Goal: Information Seeking & Learning: Learn about a topic

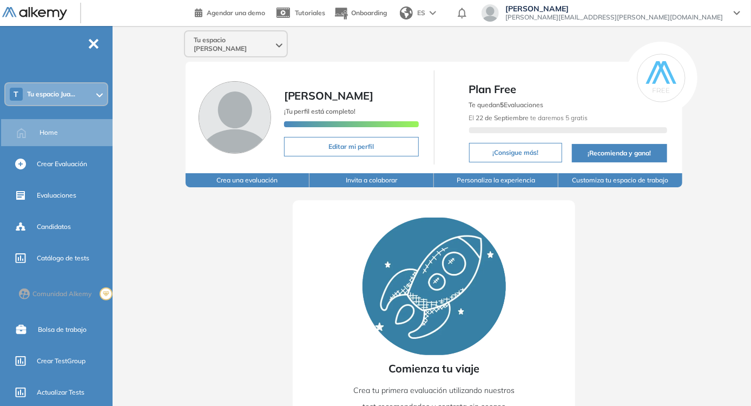
click at [260, 48] on div "Tu espacio [PERSON_NAME]" at bounding box center [236, 43] width 104 height 27
click at [254, 42] on span "Tu espacio [PERSON_NAME]" at bounding box center [234, 44] width 80 height 17
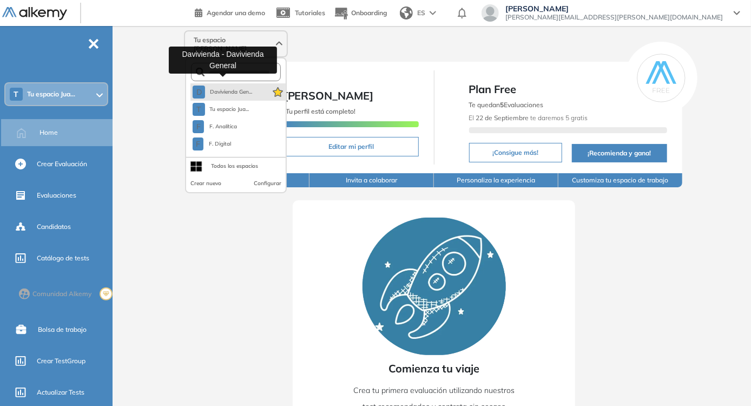
click at [247, 88] on span "Davivienda Gen..." at bounding box center [230, 92] width 43 height 9
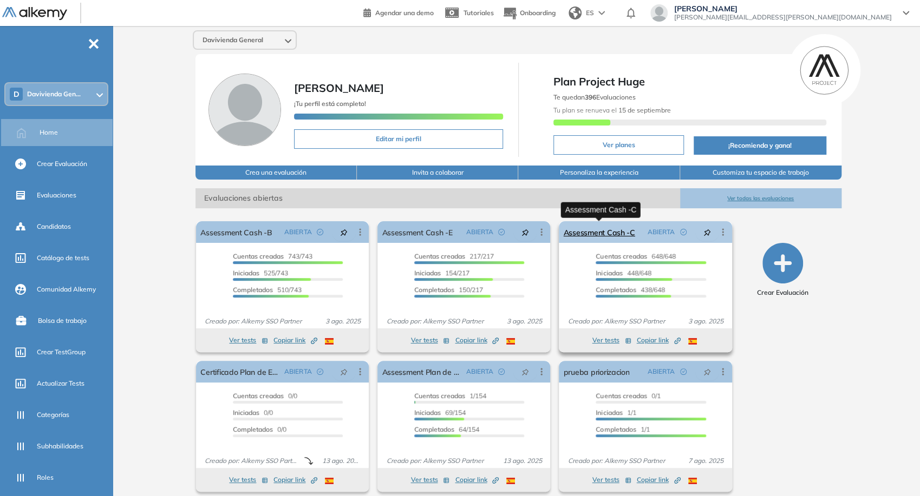
click at [615, 238] on link "Assessment Cash -C" at bounding box center [598, 232] width 71 height 22
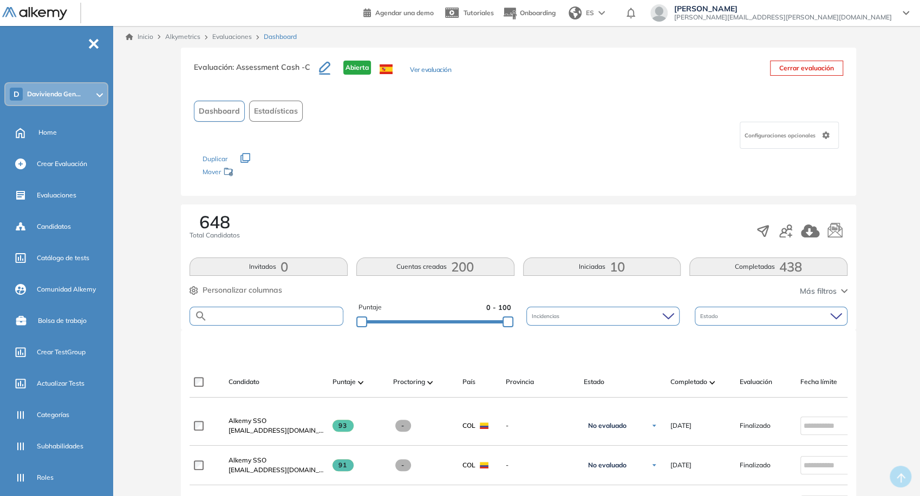
paste input "**********"
click at [327, 316] on input "text" at bounding box center [274, 316] width 135 height 8
type input "**********"
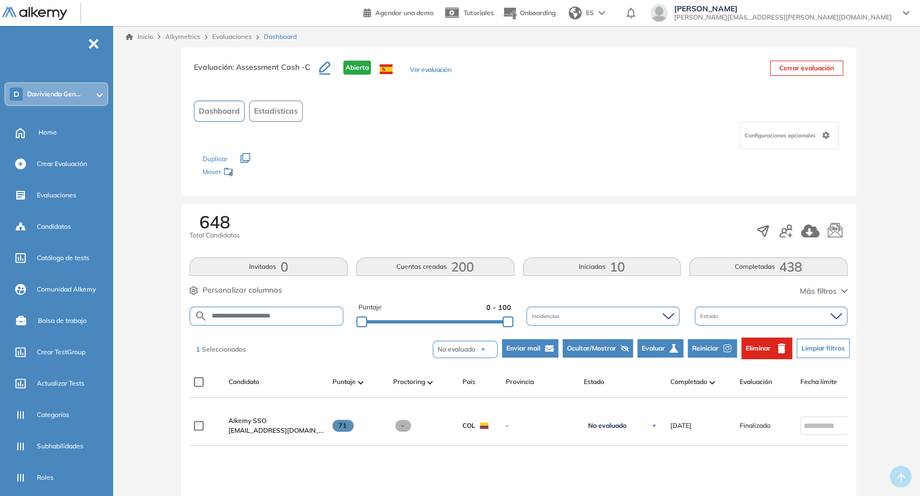
click at [710, 352] on span "Reiniciar" at bounding box center [705, 349] width 27 height 10
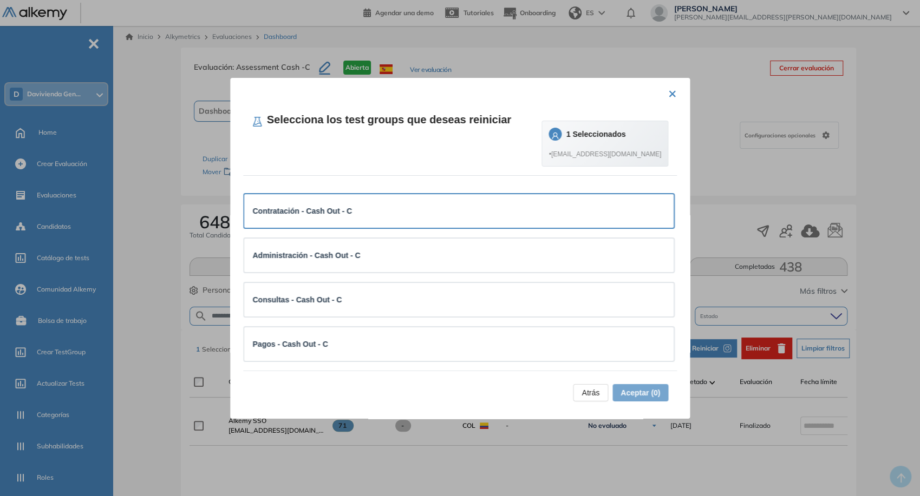
click at [532, 209] on div "Contratación - Cash Out - C" at bounding box center [459, 211] width 412 height 12
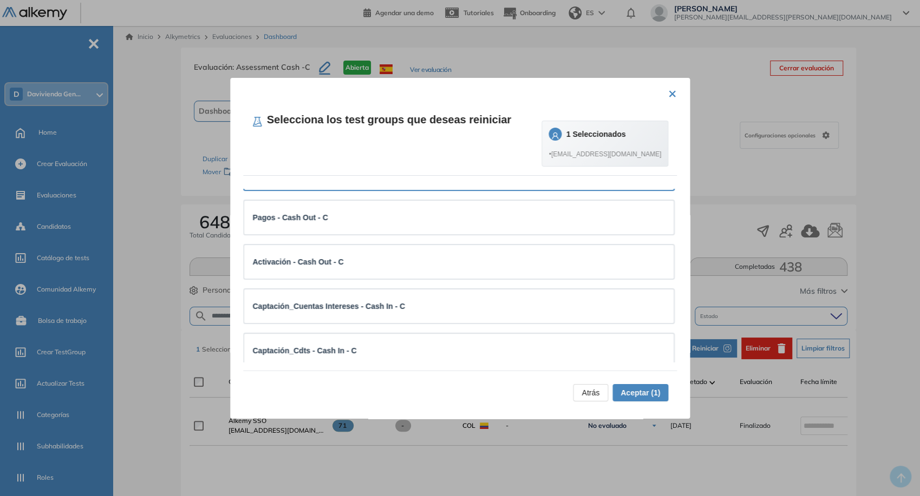
scroll to position [128, 0]
click at [521, 309] on div "Captación_Cuentas Intereses - Cash In - C" at bounding box center [459, 305] width 412 height 12
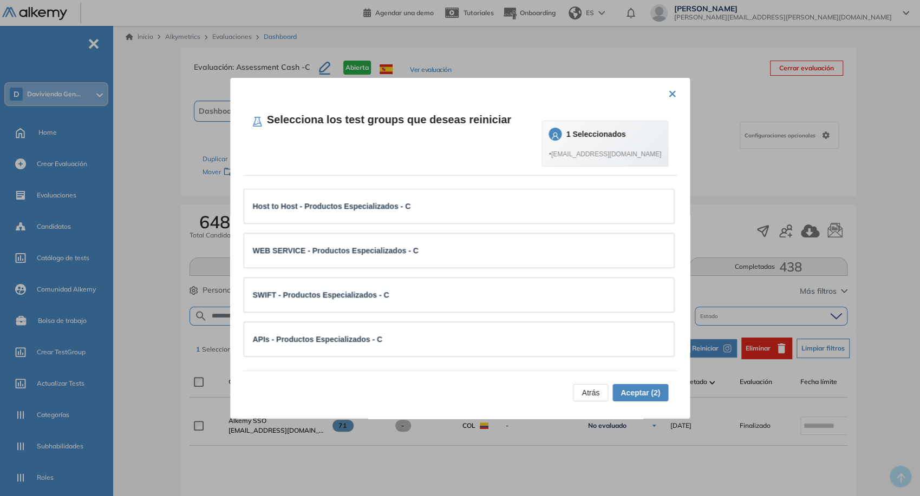
scroll to position [631, 0]
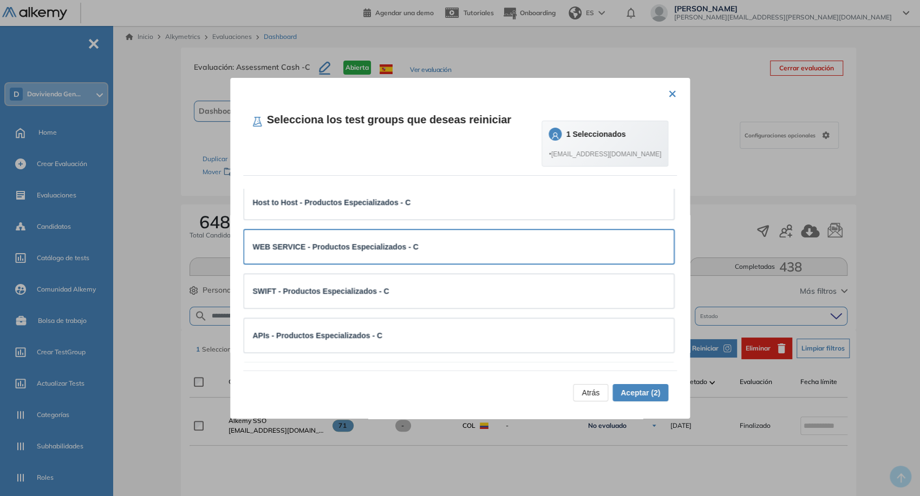
click at [528, 245] on div "WEB SERVICE - Productos Especializados - C" at bounding box center [459, 247] width 412 height 12
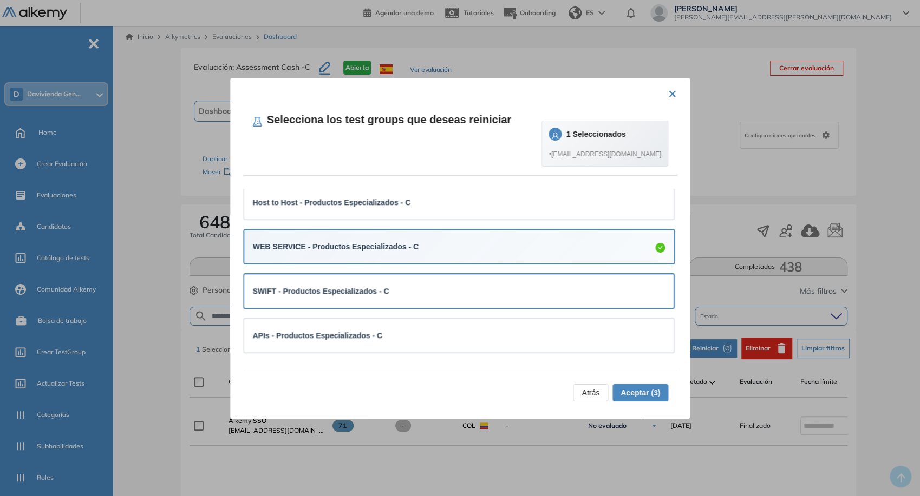
click at [527, 291] on div "SWIFT - Productos Especializados - C" at bounding box center [459, 291] width 412 height 12
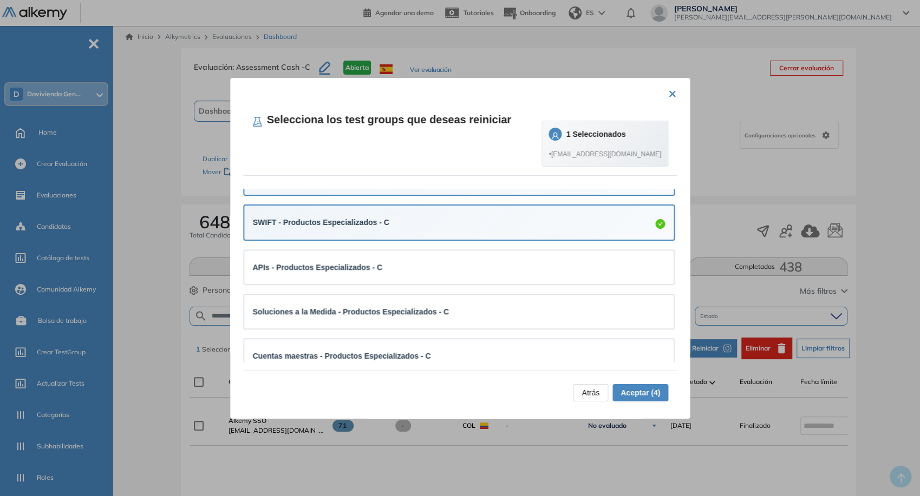
scroll to position [711, 0]
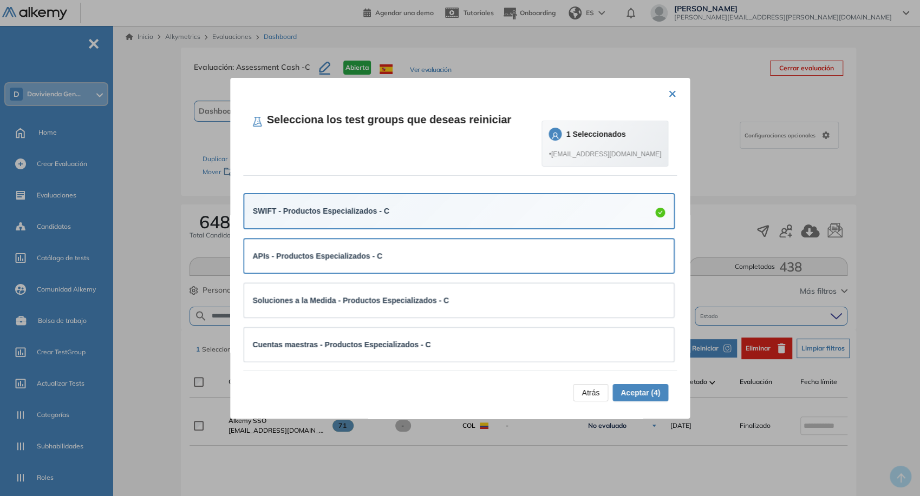
click at [509, 251] on div "APIs - Productos Especializados - C" at bounding box center [459, 256] width 412 height 12
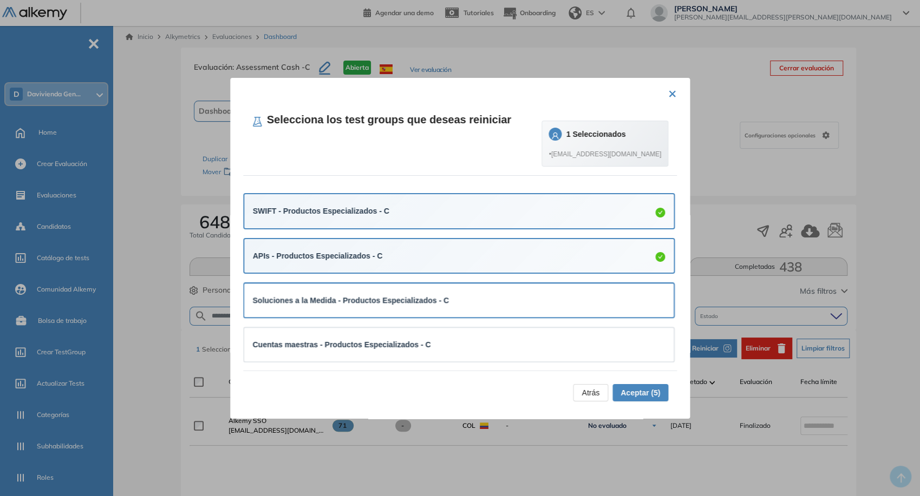
click at [518, 287] on div "Soluciones a la Medida - Productos Especializados - C" at bounding box center [459, 301] width 430 height 34
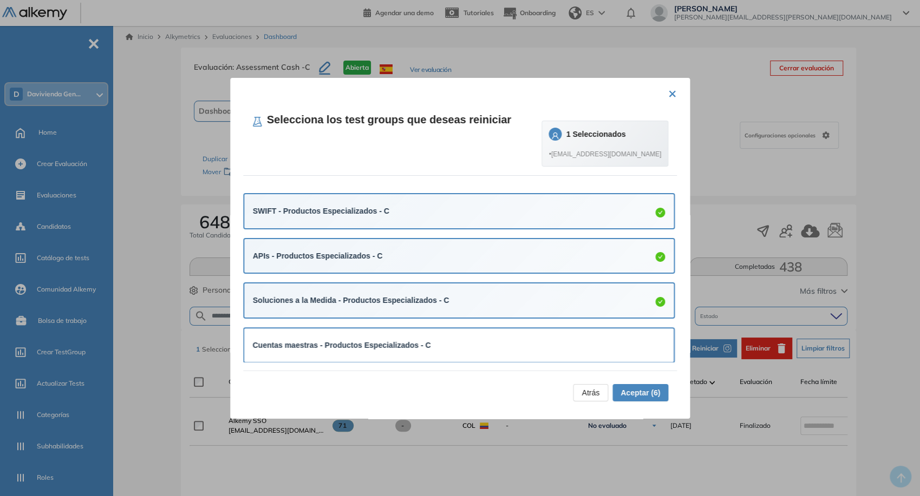
click at [510, 337] on div "Cuentas maestras - Productos Especializados - C" at bounding box center [459, 345] width 412 height 16
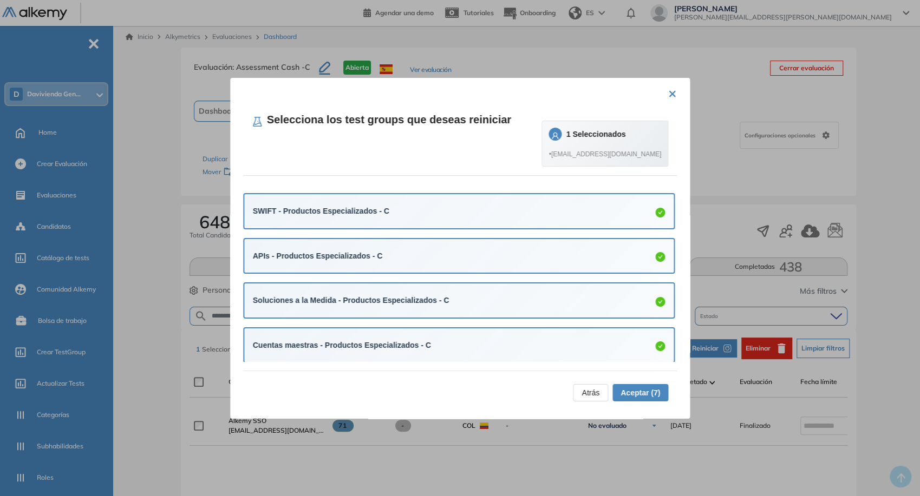
click at [626, 392] on span "Aceptar (7)" at bounding box center [640, 393] width 40 height 12
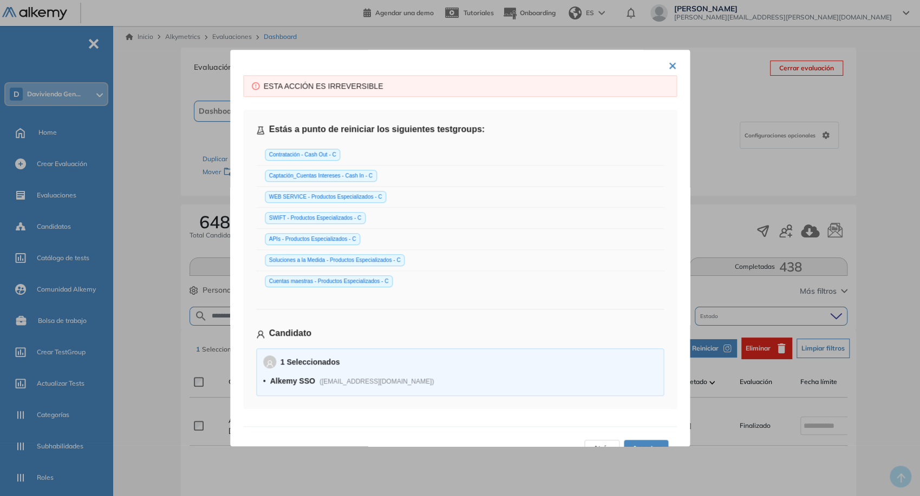
scroll to position [14, 0]
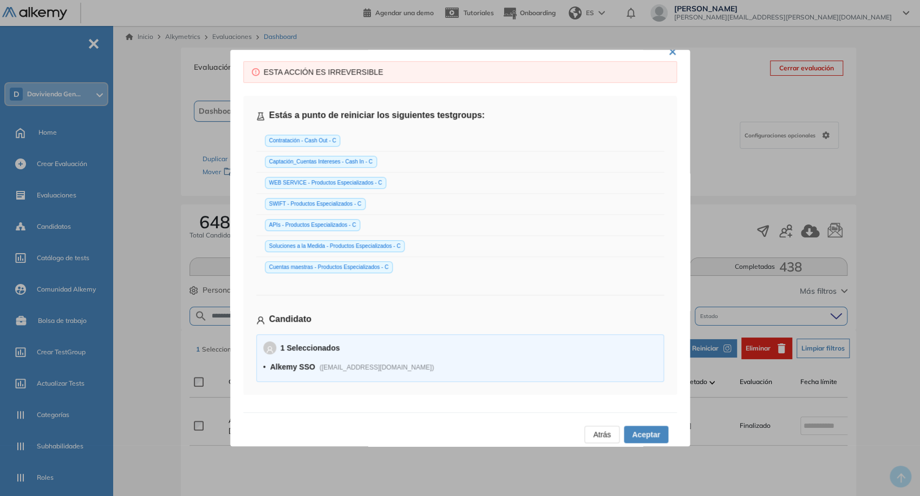
click at [647, 405] on span "Aceptar" at bounding box center [646, 435] width 28 height 12
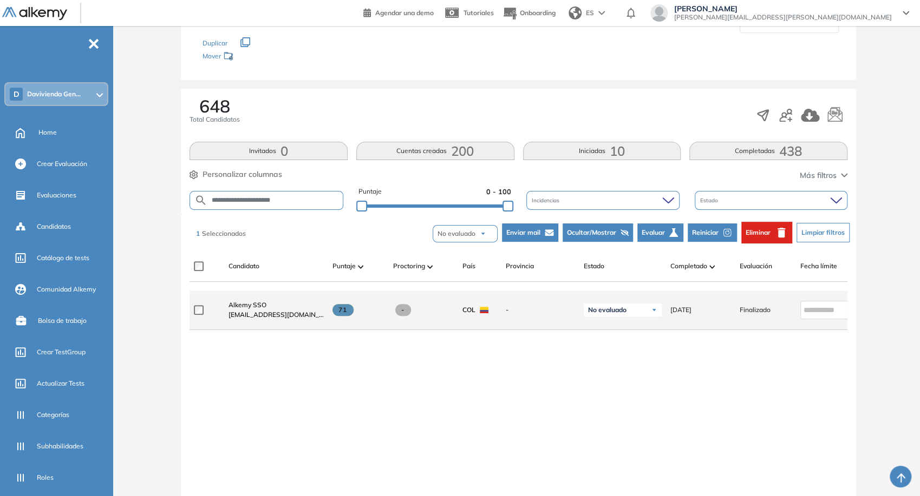
scroll to position [120, 0]
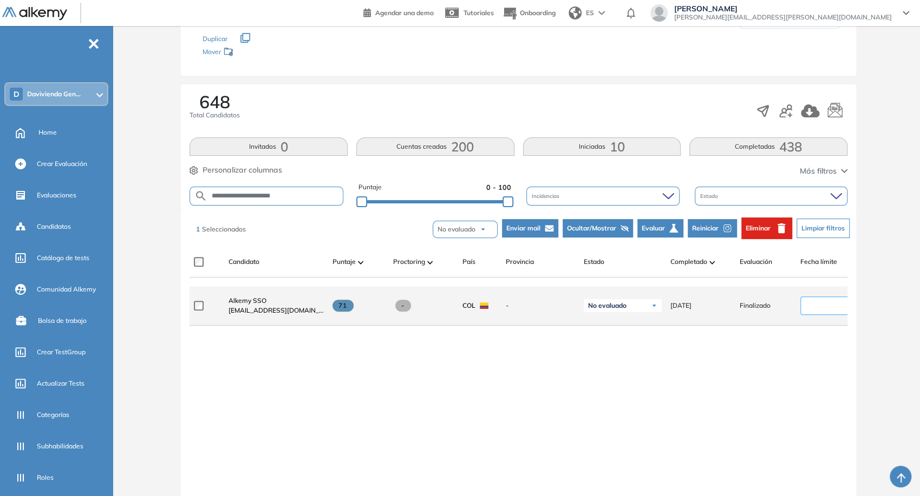
click at [755, 312] on input at bounding box center [825, 306] width 44 height 12
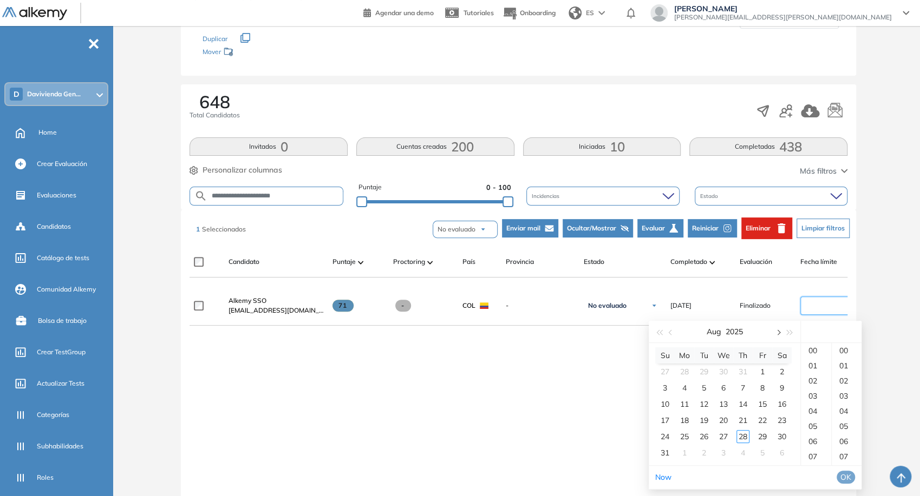
click at [755, 336] on button "button" at bounding box center [777, 332] width 12 height 22
click at [719, 405] on div "31" at bounding box center [723, 436] width 13 height 13
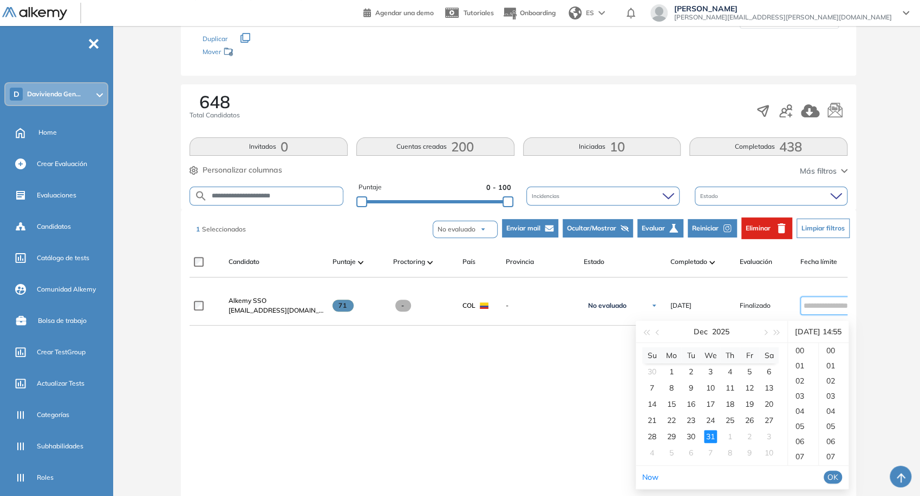
scroll to position [555, 0]
type input "**********"
click at [755, 405] on button "OK" at bounding box center [832, 477] width 18 height 13
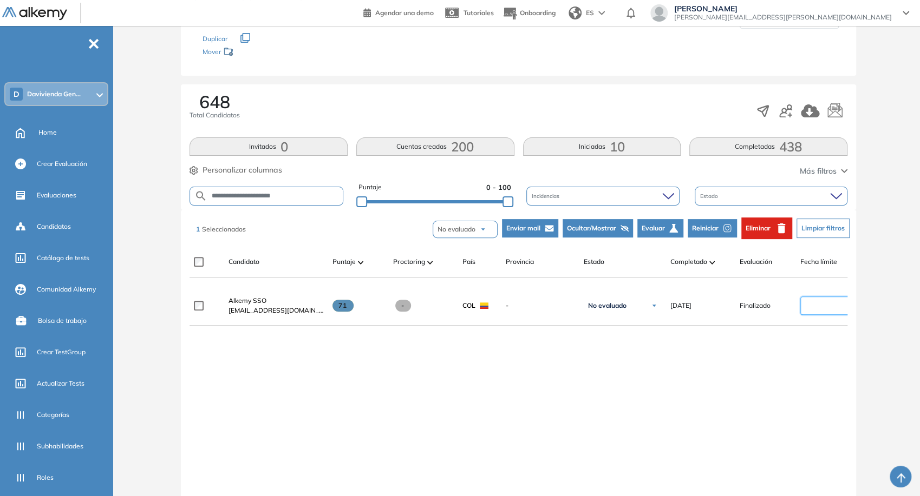
type input "**********"
click at [755, 405] on div "**********" at bounding box center [518, 396] width 658 height 221
